Goal: Task Accomplishment & Management: Complete application form

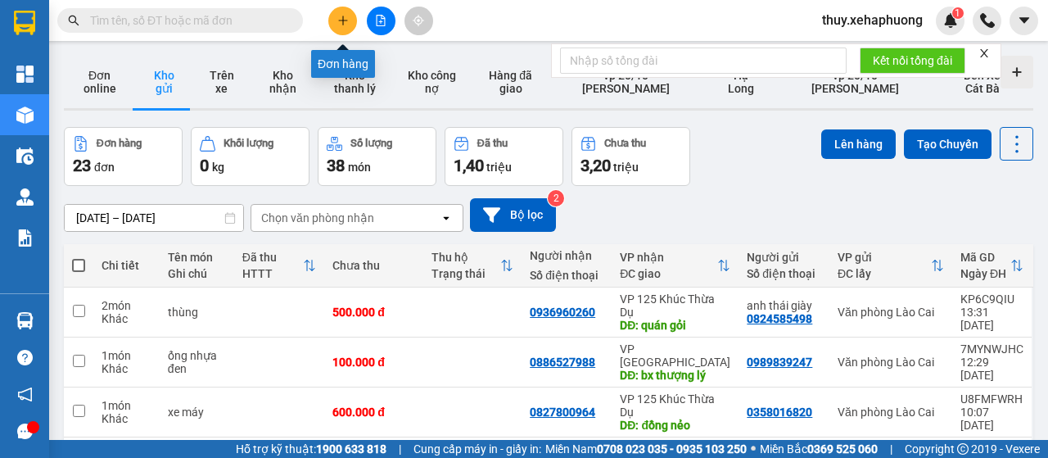
click at [342, 11] on button at bounding box center [342, 21] width 29 height 29
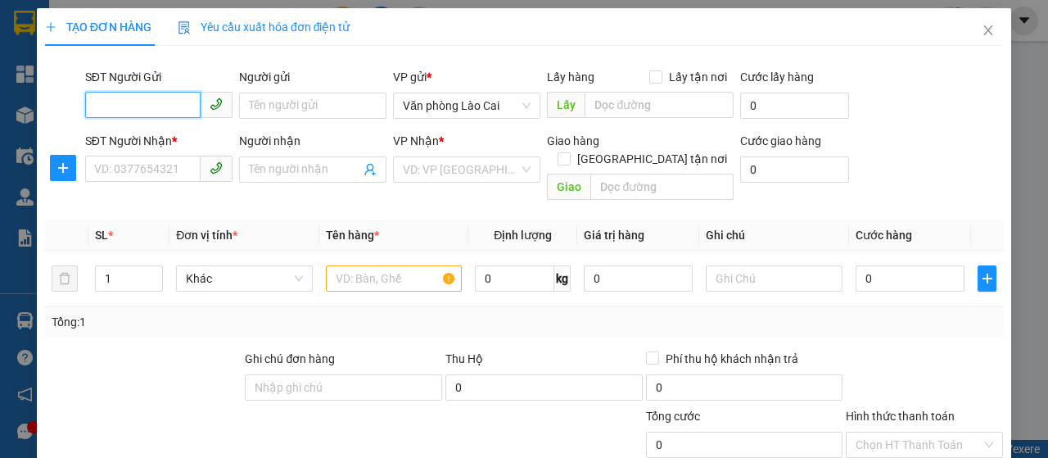
click at [115, 97] on input "SĐT Người Gửi" at bounding box center [142, 105] width 115 height 26
click at [357, 265] on input "text" at bounding box center [394, 278] width 137 height 26
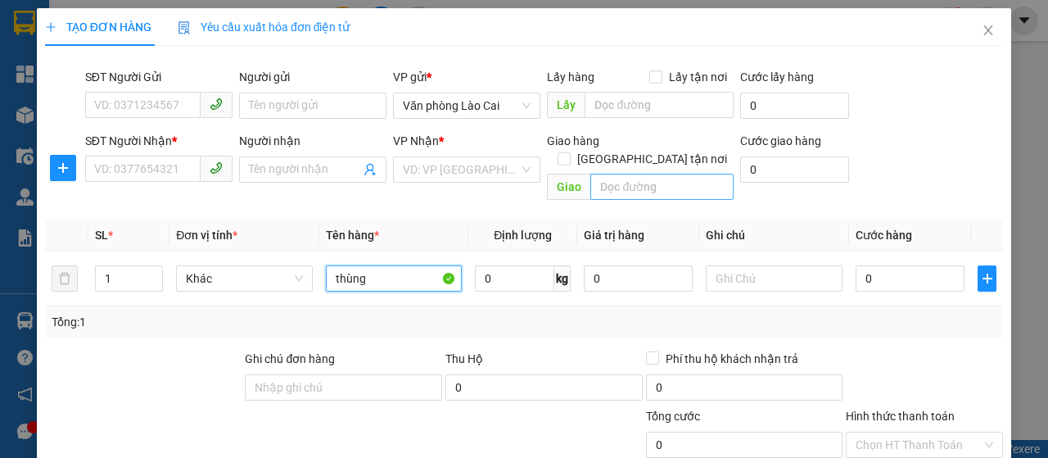
type input "thùng"
click at [606, 174] on input "text" at bounding box center [661, 187] width 142 height 26
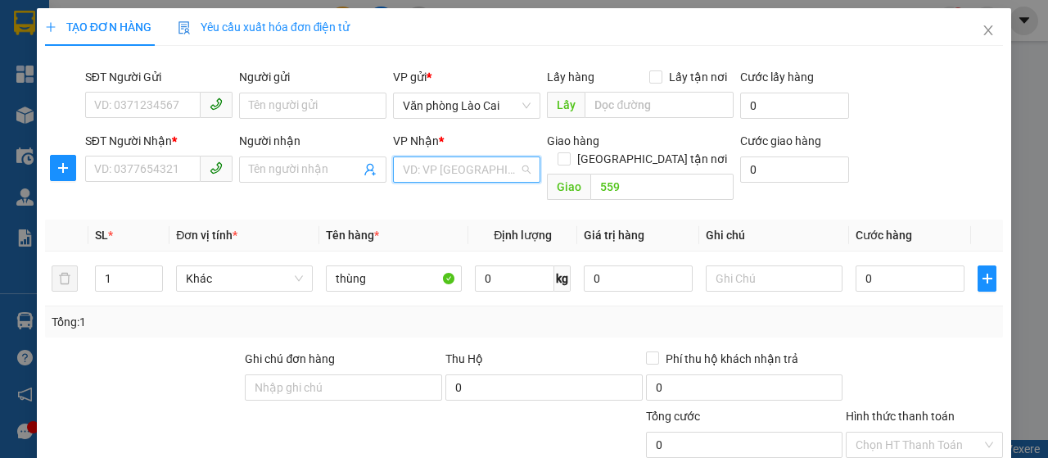
click at [498, 174] on input "search" at bounding box center [461, 169] width 116 height 25
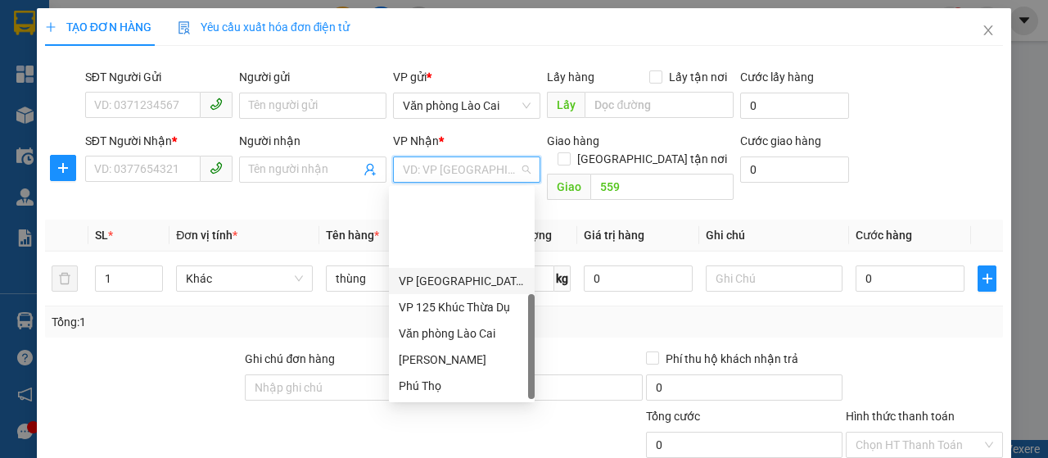
scroll to position [105, 0]
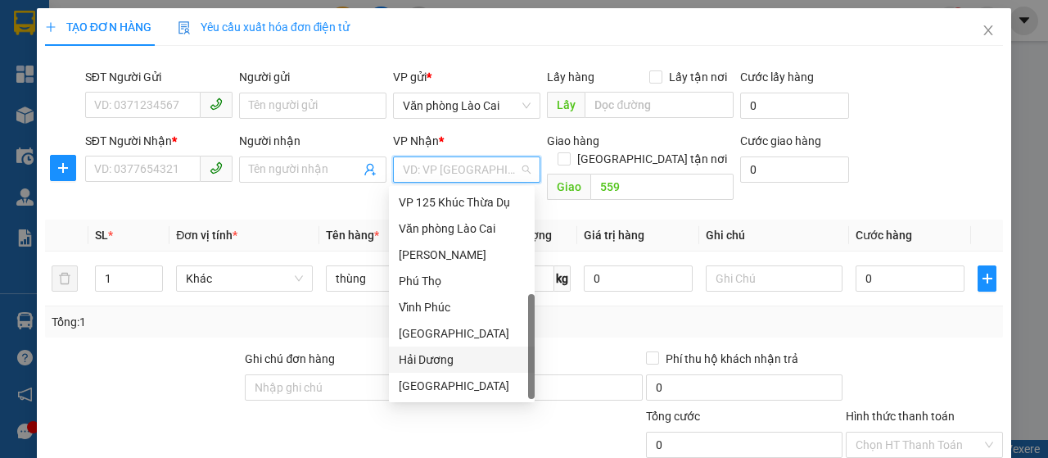
click at [409, 364] on div "Hải Dương" at bounding box center [462, 360] width 126 height 18
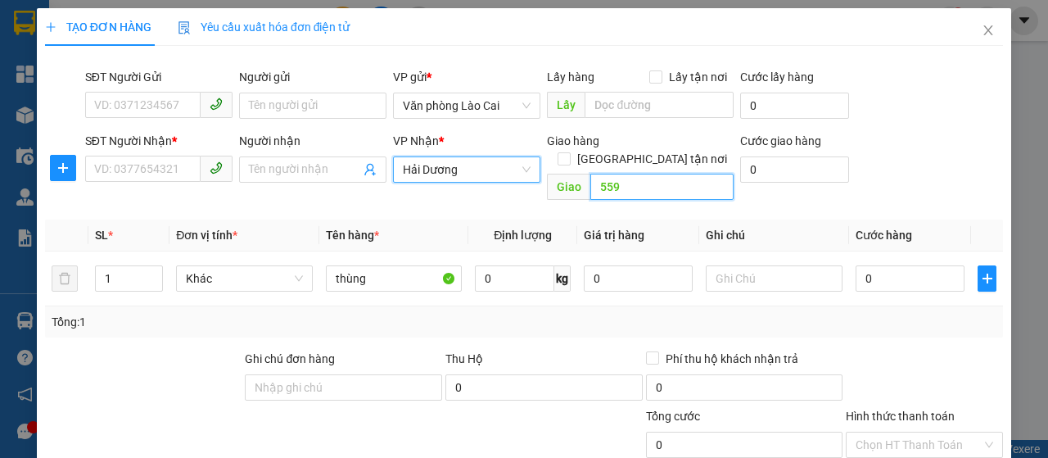
click at [648, 174] on input "559" at bounding box center [661, 187] width 142 height 26
click at [649, 175] on input "559" at bounding box center [661, 187] width 142 height 26
type input "559 hải dương"
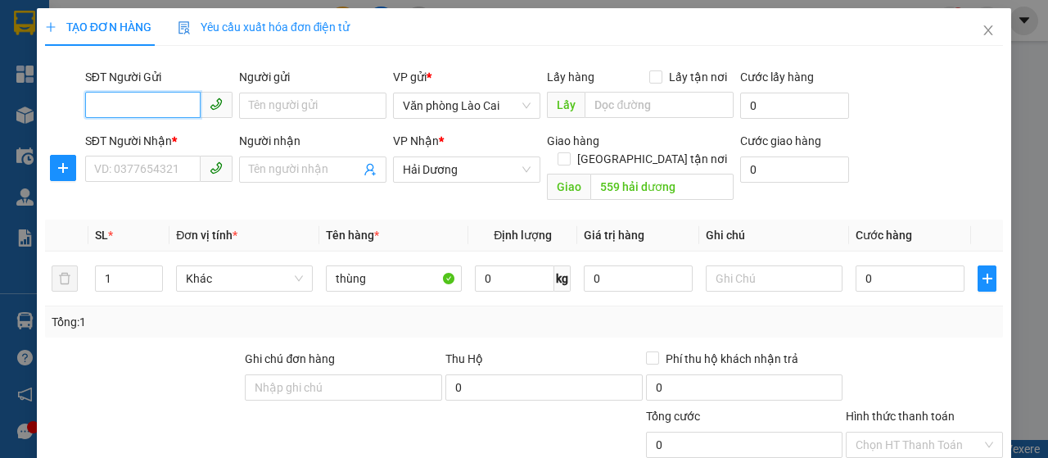
click at [134, 97] on input "SĐT Người Gửi" at bounding box center [142, 105] width 115 height 26
type input "0912398235"
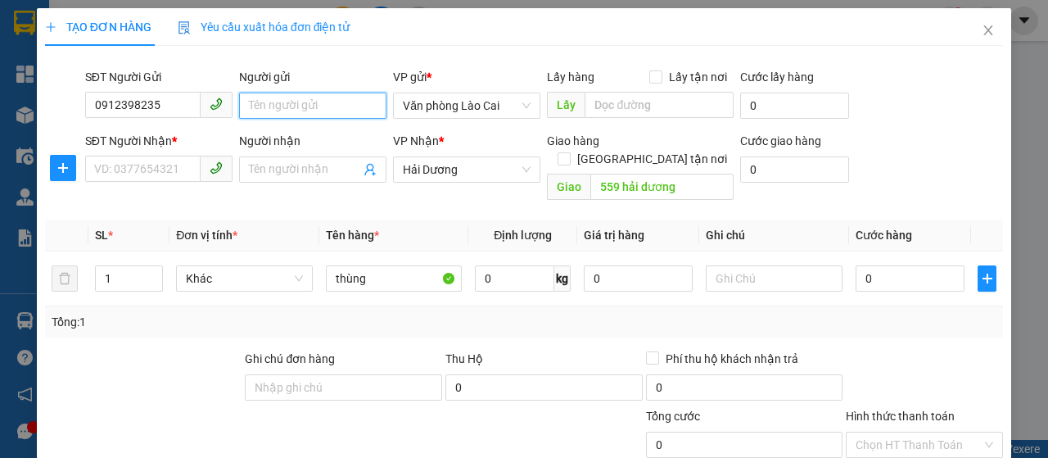
click at [260, 95] on input "Người gửi" at bounding box center [312, 106] width 147 height 26
type input "hiển"
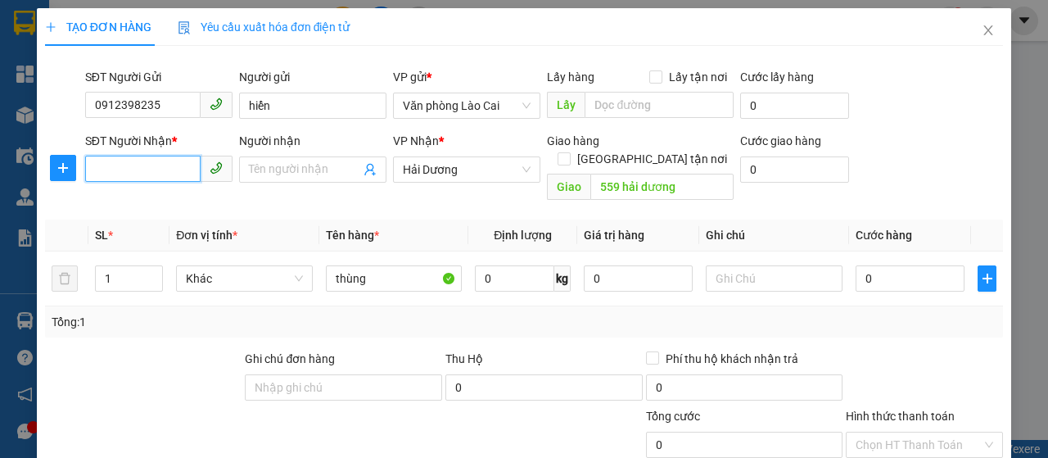
click at [120, 169] on input "SĐT Người Nhận *" at bounding box center [142, 169] width 115 height 26
type input "0972562562"
click at [294, 162] on input "Người nhận" at bounding box center [304, 170] width 111 height 18
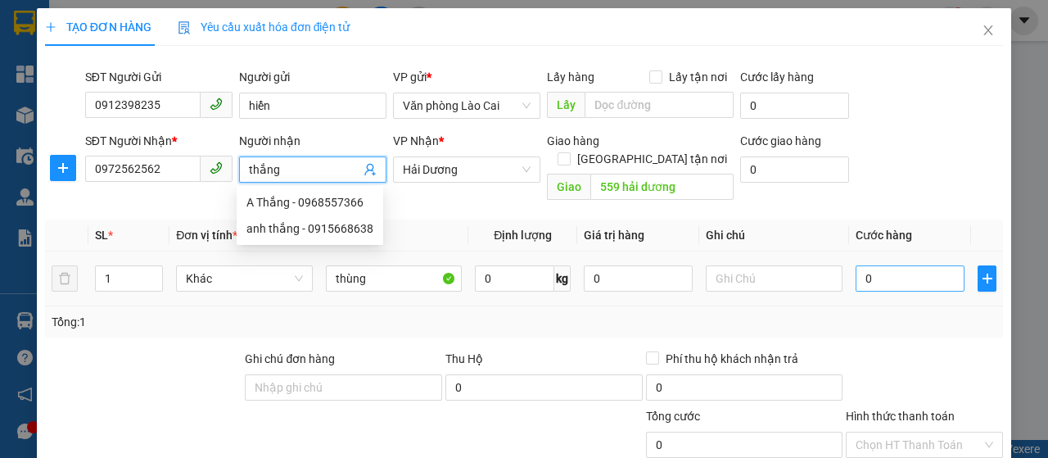
type input "thắng"
click at [867, 265] on input "0" at bounding box center [910, 278] width 109 height 26
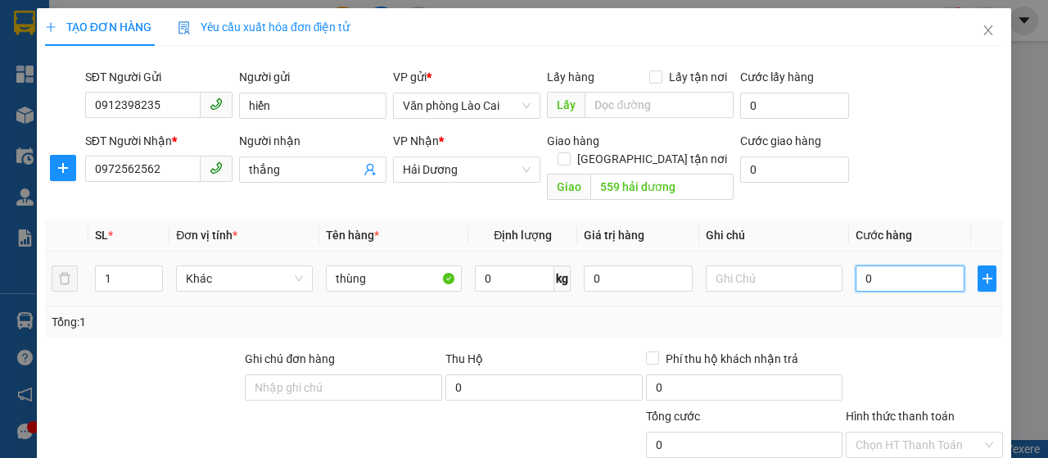
click at [856, 265] on input "0" at bounding box center [910, 278] width 109 height 26
type input "10"
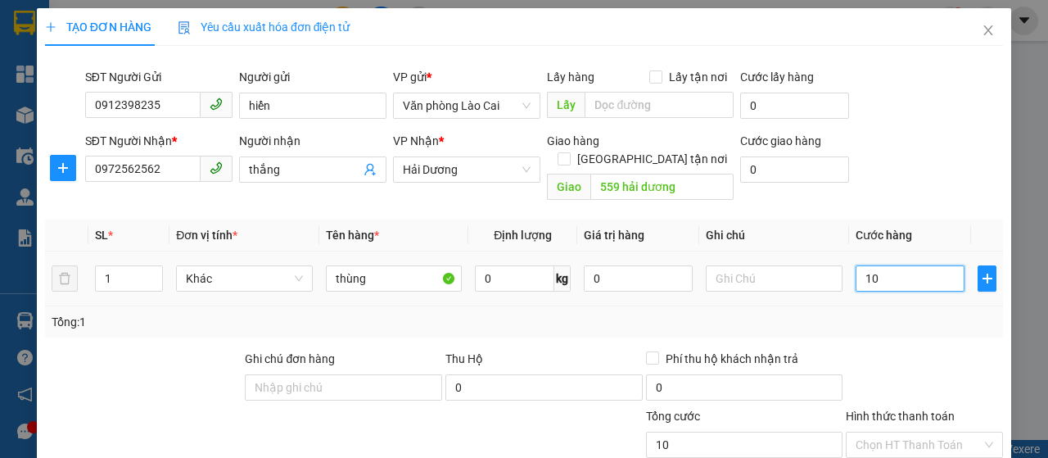
type input "100"
type input "1.000"
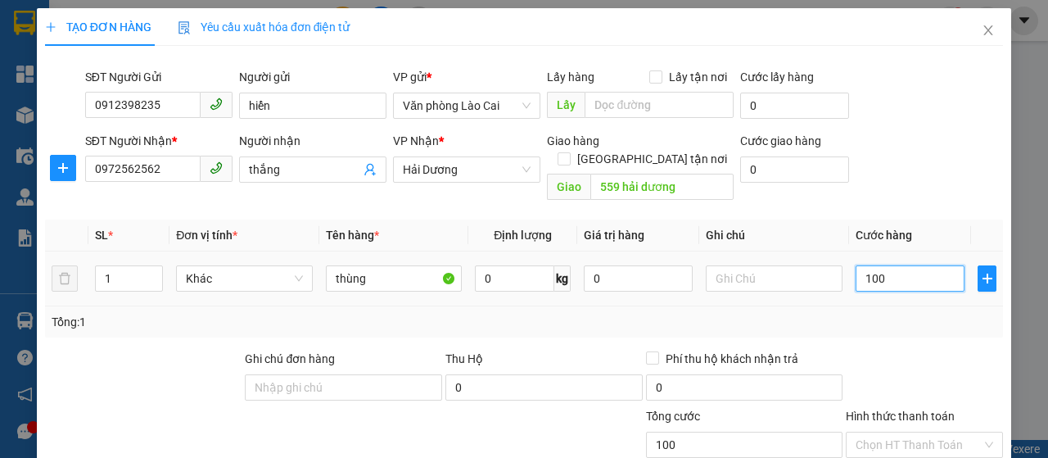
type input "1.000"
type input "10.000"
type input "100.000"
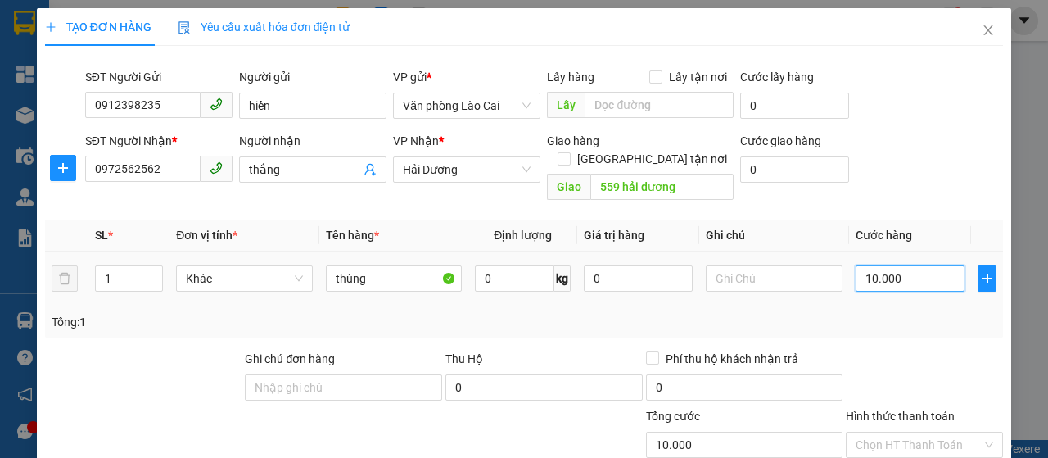
type input "100.000"
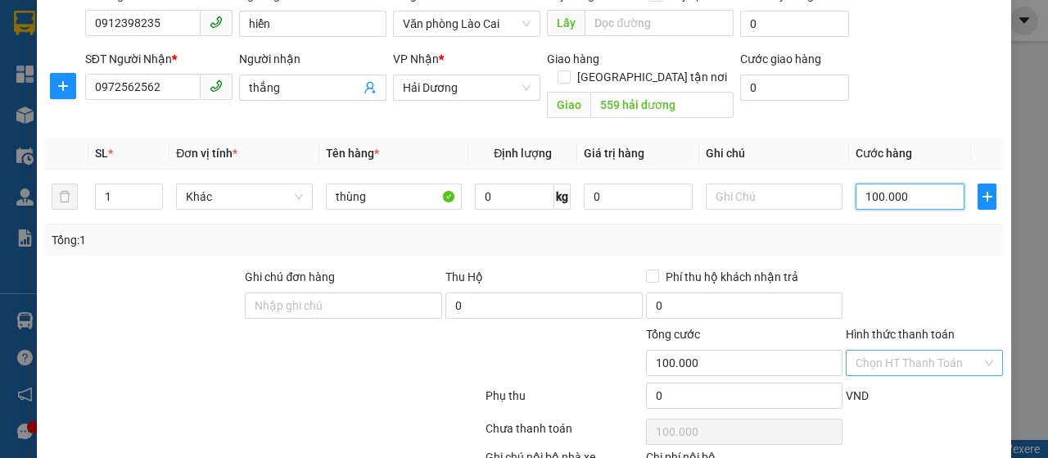
click at [973, 350] on div "Chọn HT Thanh Toán" at bounding box center [924, 363] width 157 height 26
type input "100.000"
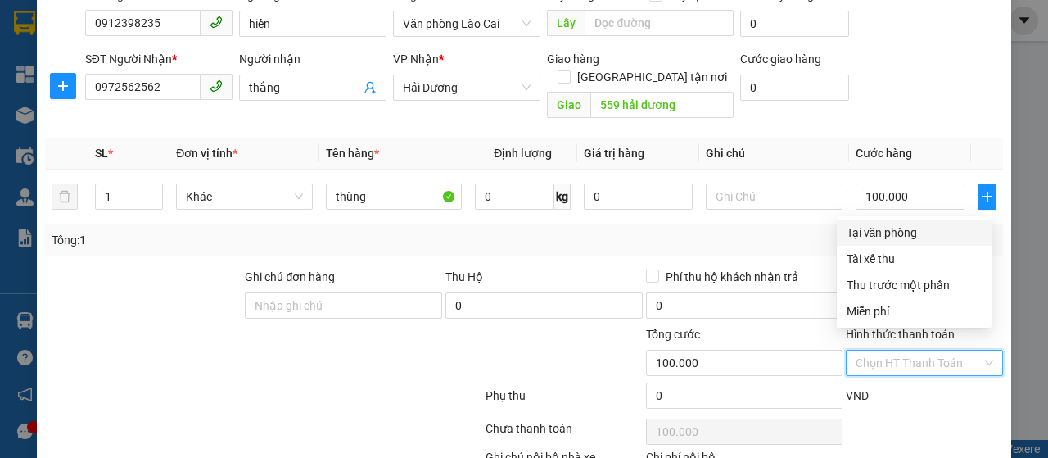
click at [924, 229] on div "Tại văn phòng" at bounding box center [914, 233] width 135 height 18
type input "0"
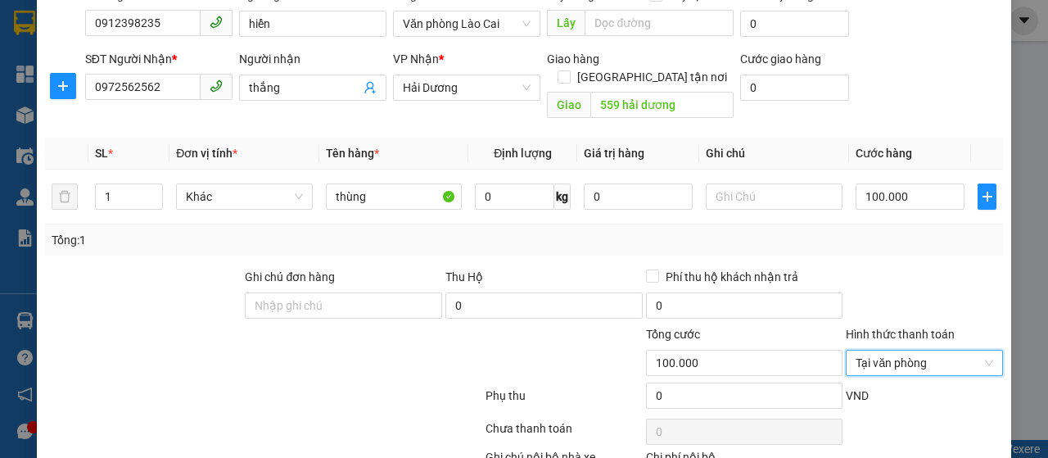
scroll to position [174, 0]
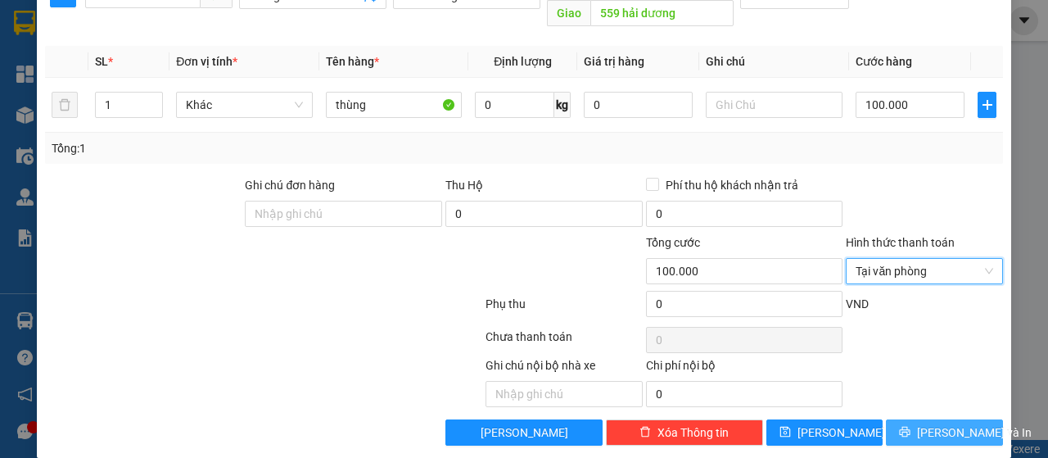
click at [938, 423] on span "[PERSON_NAME] và In" at bounding box center [974, 432] width 115 height 18
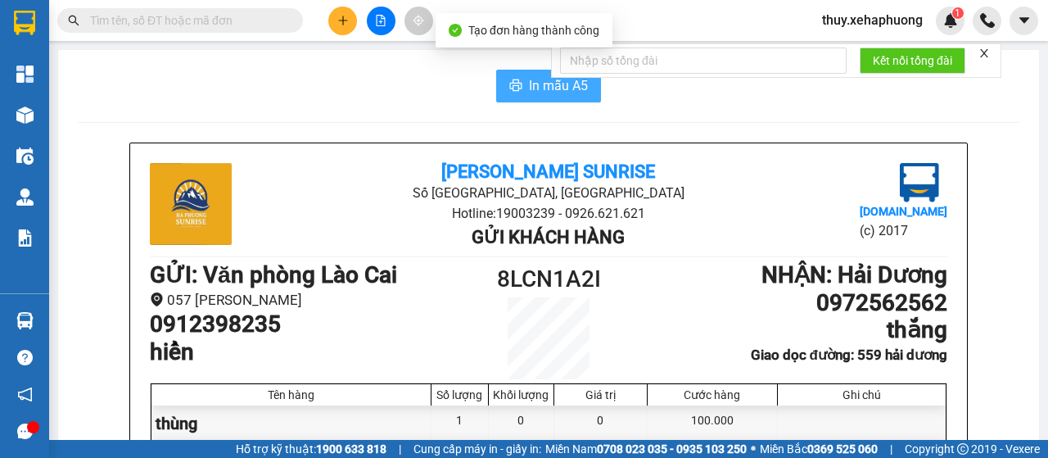
click at [529, 77] on span "In mẫu A5" at bounding box center [558, 85] width 59 height 20
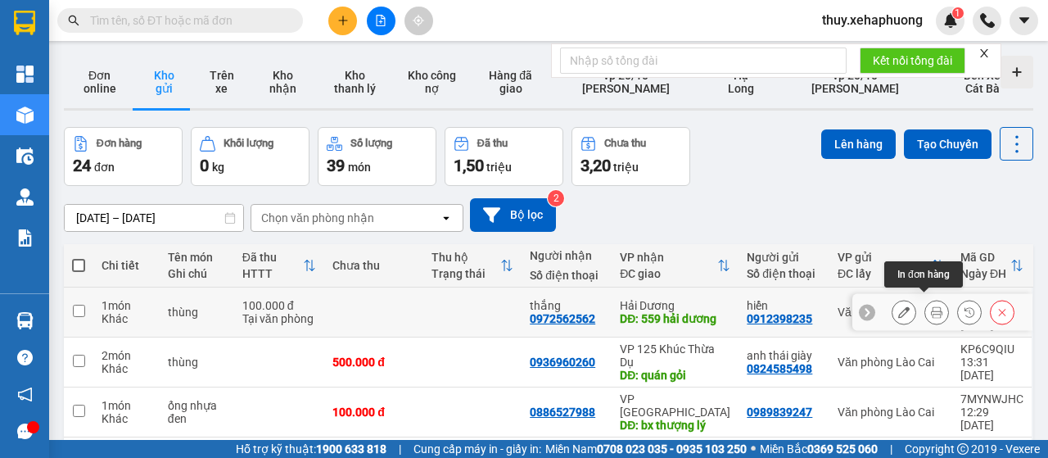
click at [931, 306] on icon at bounding box center [936, 311] width 11 height 11
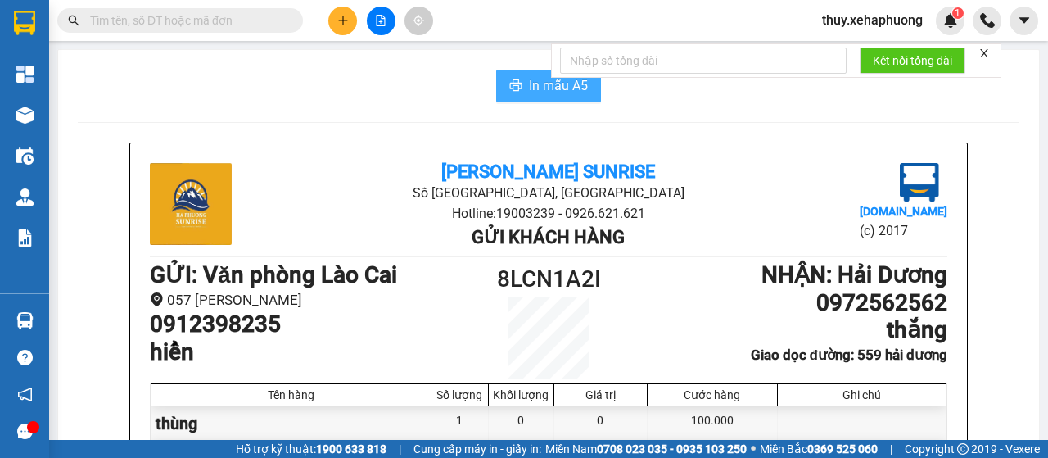
click at [529, 79] on span "In mẫu A5" at bounding box center [558, 85] width 59 height 20
